Goal: Task Accomplishment & Management: Manage account settings

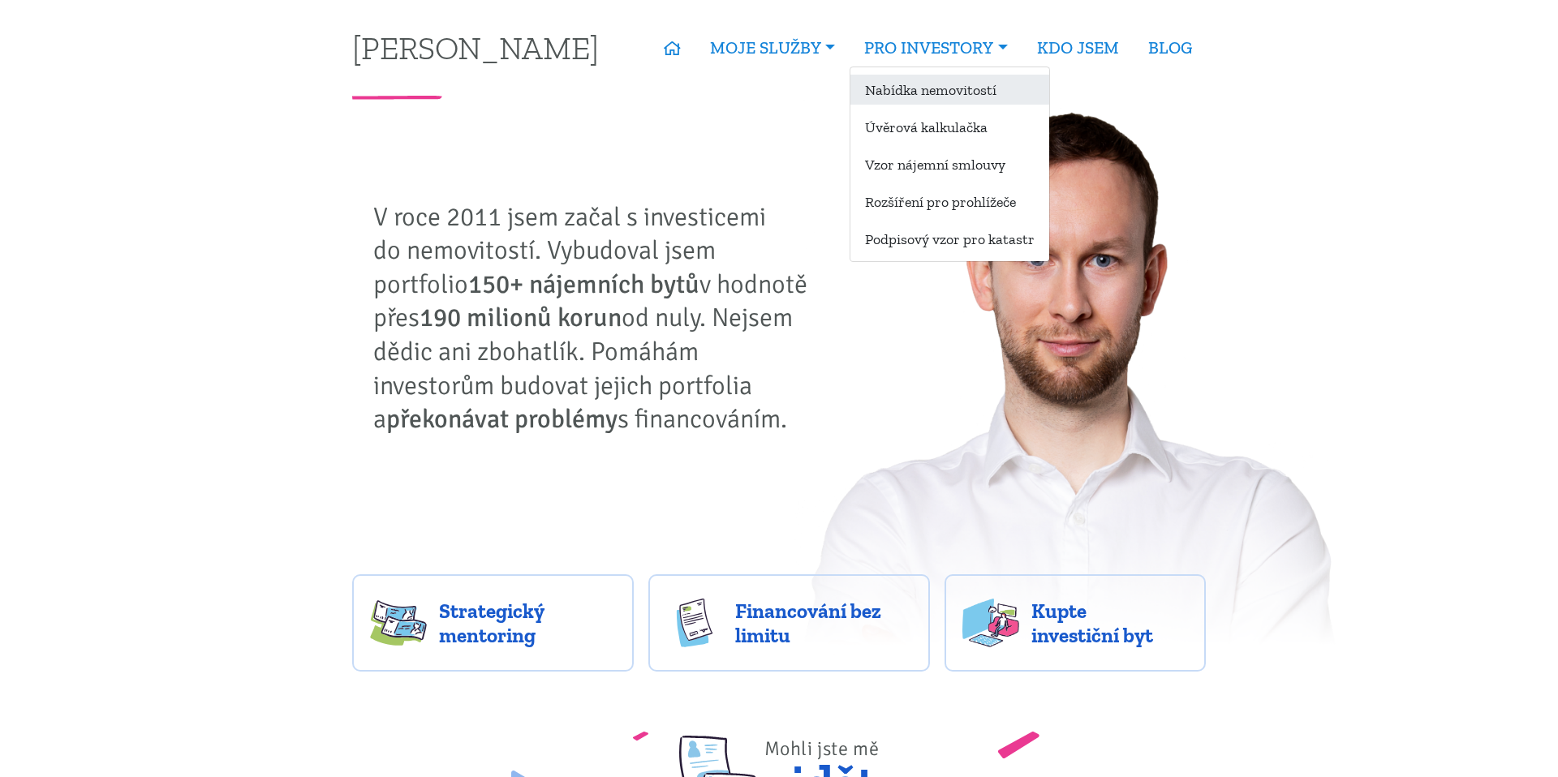
click at [898, 87] on link "Nabídka nemovitostí" at bounding box center [949, 90] width 199 height 30
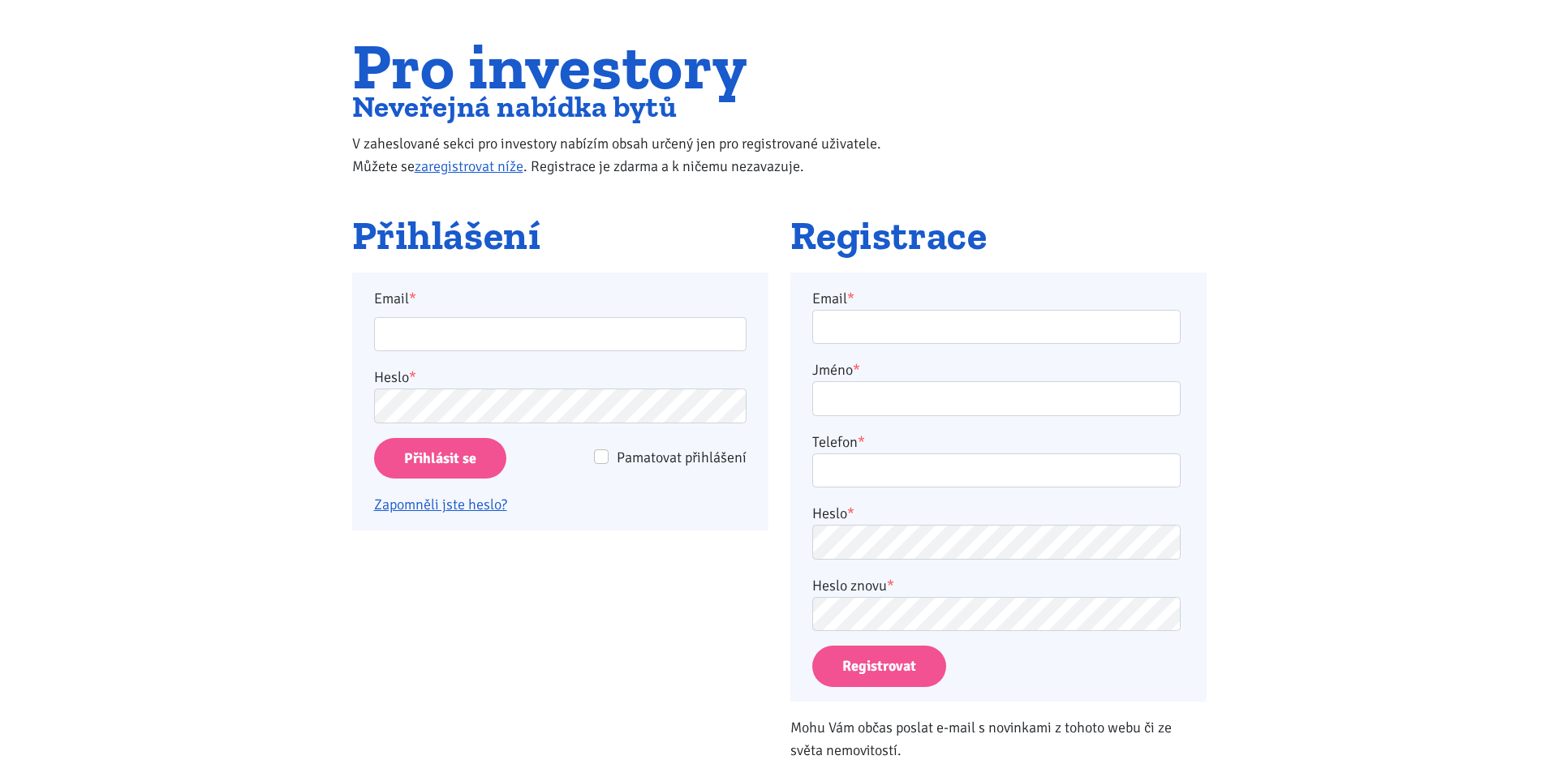
scroll to position [122, 0]
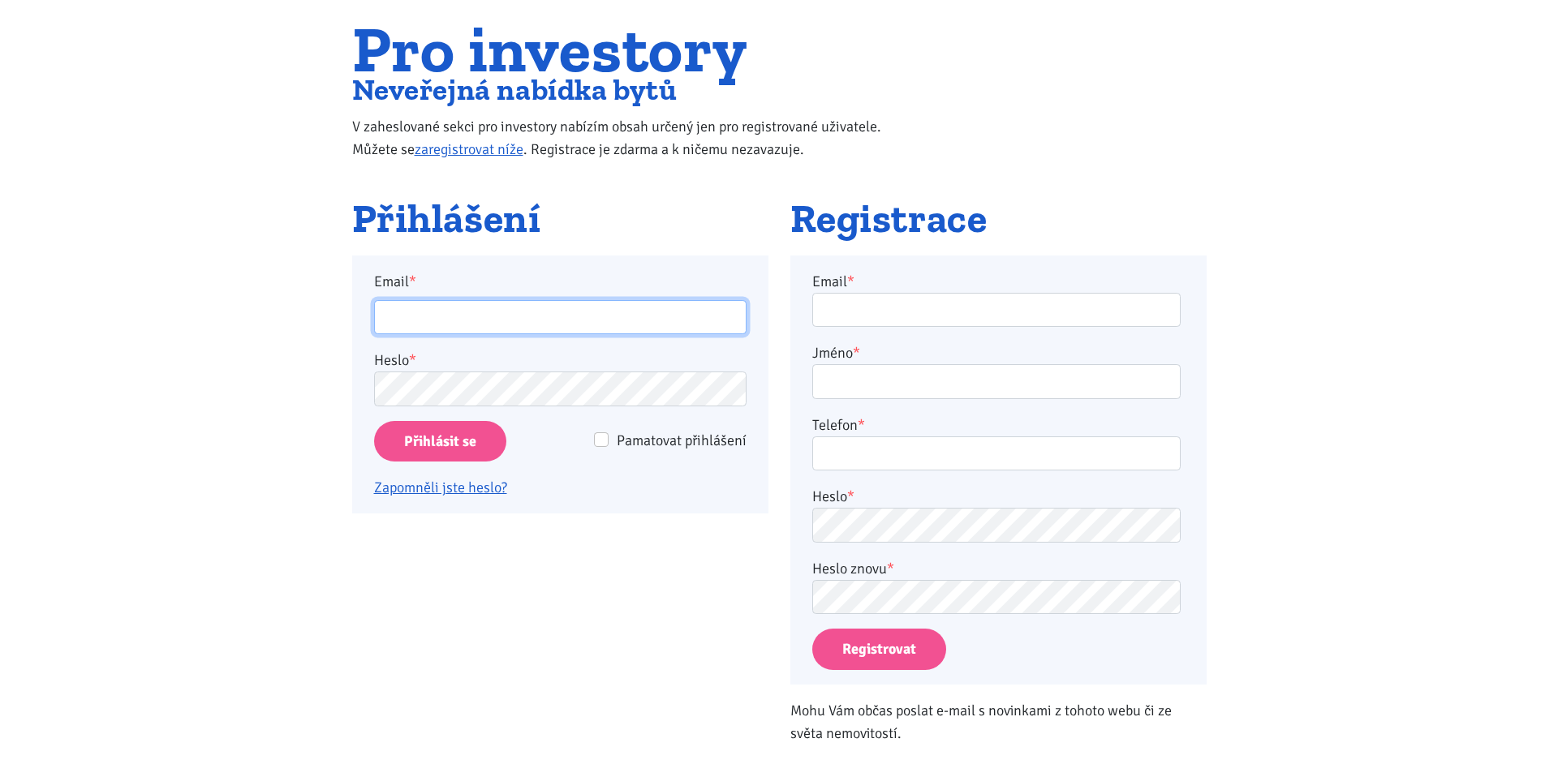
click at [685, 316] on input "Email *" at bounding box center [560, 317] width 372 height 35
type input "ladislav@grey.biz"
click at [441, 416] on div "Email * ladislav@grey.biz Heslo * Pamatovat přihlášení Přihlásit se Zapomněli j…" at bounding box center [560, 385] width 372 height 230
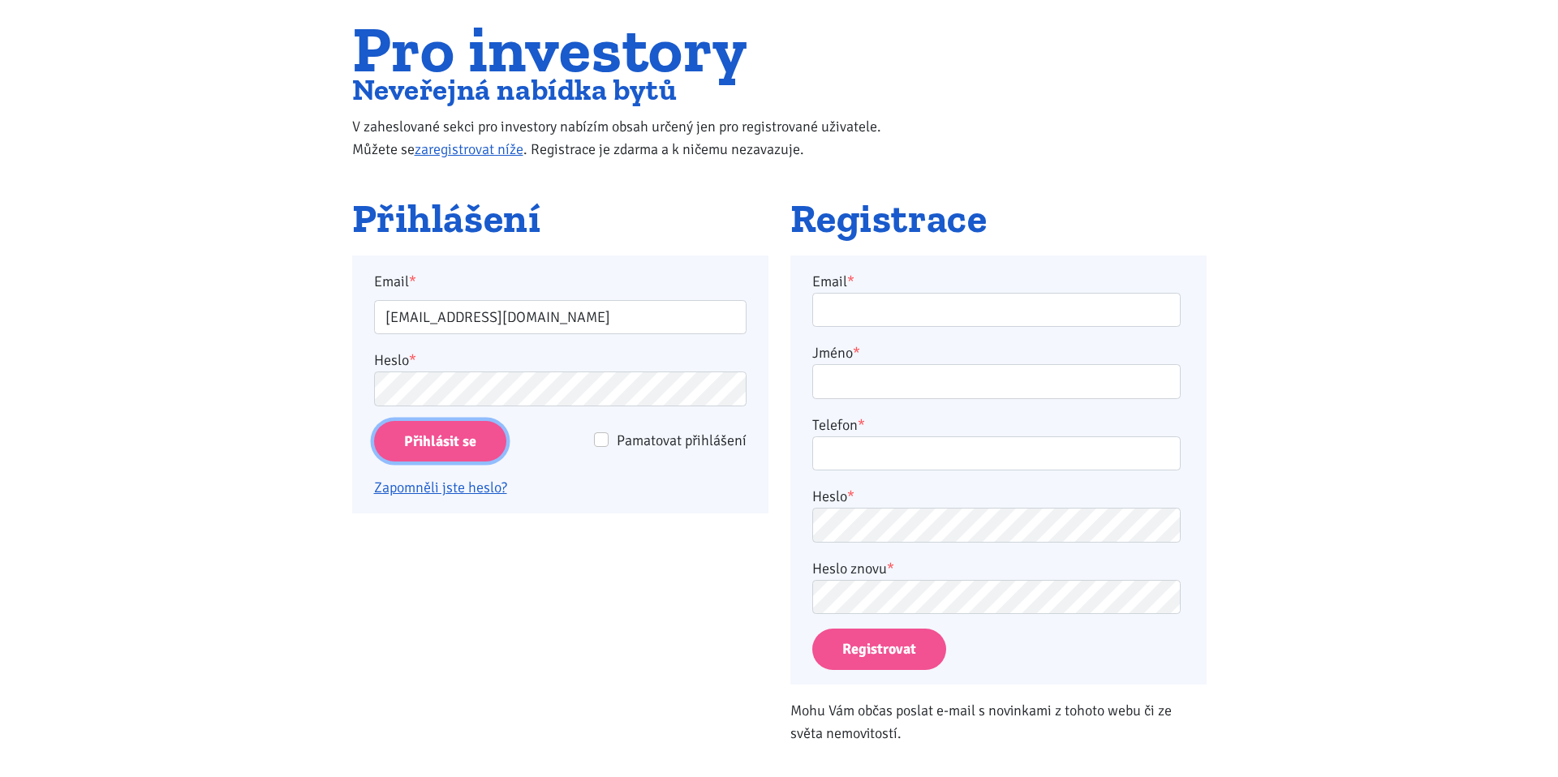
click at [440, 428] on input "Přihlásit se" at bounding box center [440, 441] width 132 height 41
